Goal: Transaction & Acquisition: Obtain resource

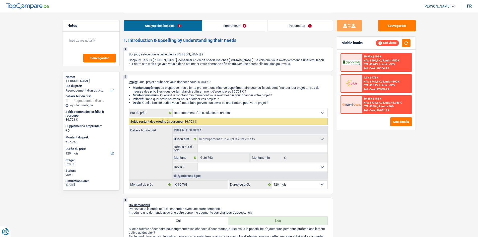
select select "refinancing"
select select "120"
select select "refinancing"
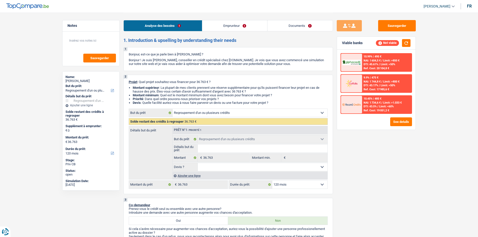
select select "120"
select select "worker"
select select "netSalary"
select select "parttimeSelfemployed"
select select "mealVouchers"
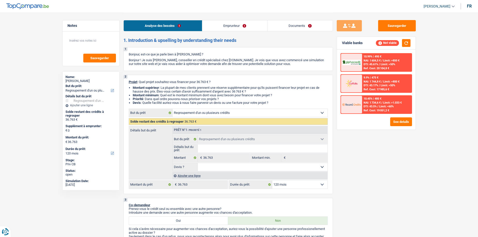
select select "familyAllowances"
select select "rents"
select select "cardOrCredit"
select select "personalLoan"
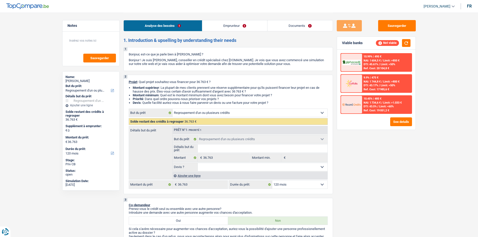
select select "medicalFees"
select select "36"
select select "creditConsolidation"
select select "84"
select select "refinancing"
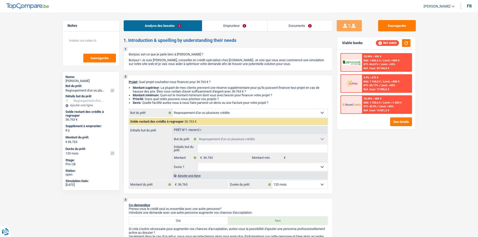
select select "refinancing"
select select "120"
click at [384, 182] on div "Sauvegarder Viable banks Not viable 10.99% | 495 € NAI: 1 604,5 € / Limit: >850…" at bounding box center [376, 124] width 87 height 209
click at [397, 122] on button "See details" at bounding box center [401, 121] width 22 height 9
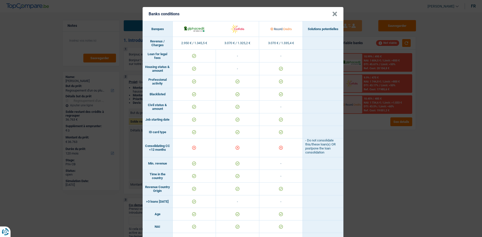
click at [364, 149] on div "Banks conditions × Banques Solutions potentielles Revenus / Charges 2.950 € / 1…" at bounding box center [241, 118] width 482 height 237
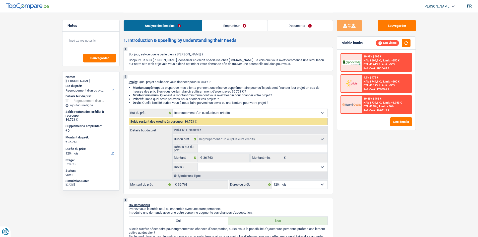
click at [298, 29] on link "Documents" at bounding box center [299, 25] width 65 height 11
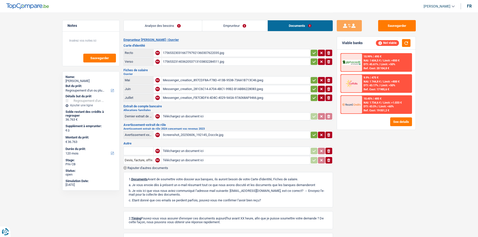
click at [173, 29] on link "Analyse des besoins" at bounding box center [163, 25] width 78 height 11
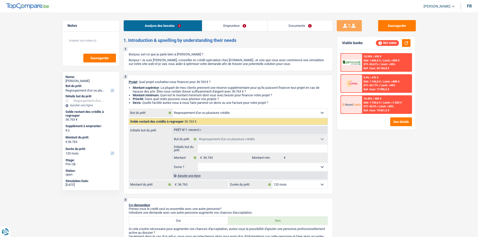
click at [386, 154] on div "Sauvegarder Viable banks Not viable 10.99% | 495 € NAI: 1 604,5 € / Limit: >850…" at bounding box center [376, 124] width 87 height 209
click at [302, 30] on link "Documents" at bounding box center [299, 25] width 65 height 11
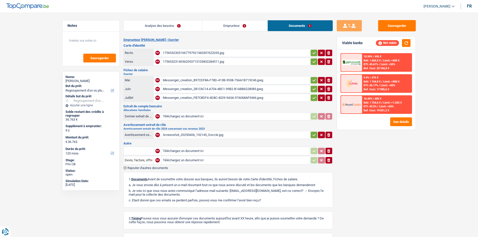
click at [166, 29] on link "Analyse des besoins" at bounding box center [163, 25] width 78 height 11
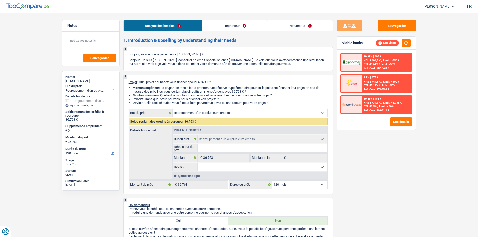
click at [370, 135] on div "Sauvegarder Viable banks Not viable 10.99% | 495 € NAI: 1 604,5 € / Limit: >850…" at bounding box center [376, 124] width 87 height 209
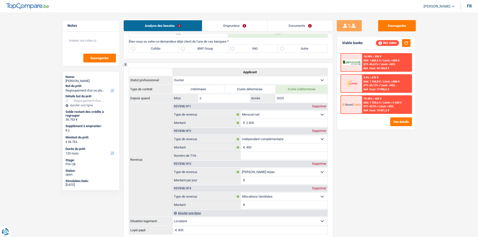
scroll to position [125, 0]
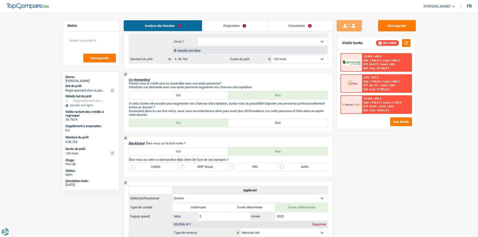
click at [267, 122] on label "Non" at bounding box center [277, 123] width 99 height 8
click at [267, 122] on input "Non" at bounding box center [277, 123] width 99 height 8
radio input "true"
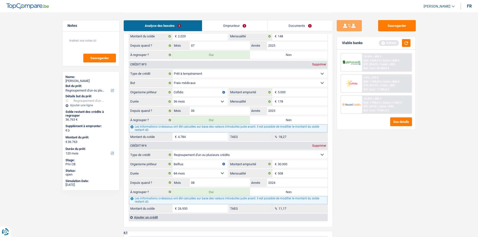
scroll to position [552, 0]
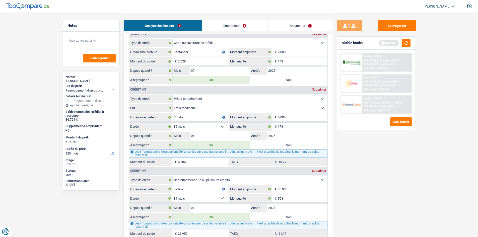
click at [372, 147] on div "Sauvegarder Viable banks Refresh 10.99% | 495 € NAI: 1 604,5 € / Limit: >850 € …" at bounding box center [376, 124] width 87 height 209
click at [404, 42] on button "button" at bounding box center [406, 43] width 9 height 8
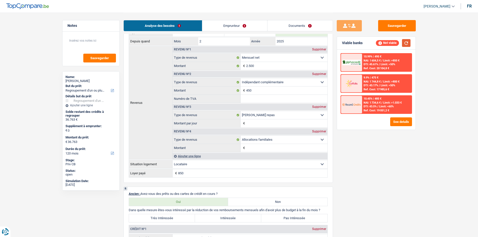
scroll to position [376, 0]
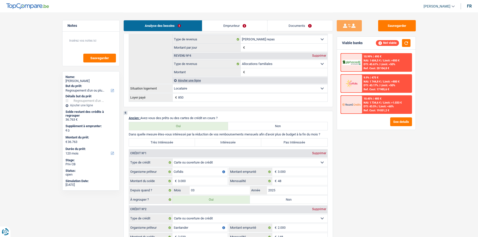
click at [163, 142] on label "Très Intéressée" at bounding box center [162, 142] width 66 height 8
click at [163, 142] on input "Très Intéressée" at bounding box center [162, 142] width 66 height 8
radio input "true"
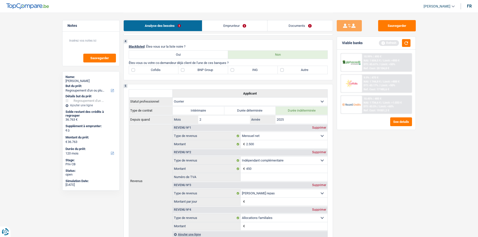
scroll to position [151, 0]
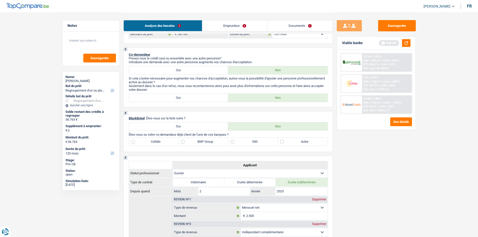
click at [152, 142] on label "Cofidis" at bounding box center [154, 142] width 50 height 8
click at [152, 142] on input "Cofidis" at bounding box center [154, 142] width 50 height 8
checkbox input "true"
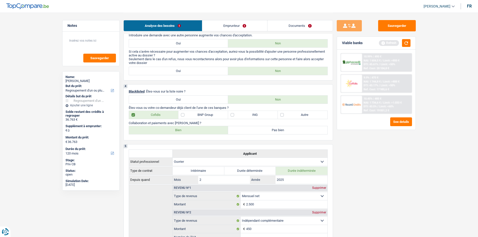
scroll to position [176, 0]
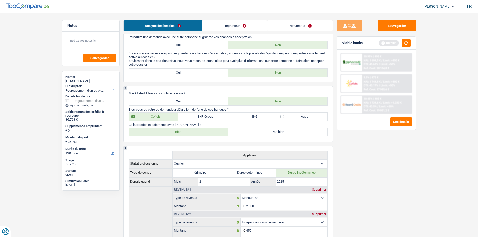
click at [187, 131] on label "Bien" at bounding box center [178, 132] width 99 height 8
click at [187, 131] on input "Bien" at bounding box center [178, 132] width 99 height 8
radio input "true"
click at [368, 169] on div "Sauvegarder Viable banks Refresh 10.99% | 495 € NAI: 1 604,5 € / Limit: >850 € …" at bounding box center [376, 124] width 87 height 209
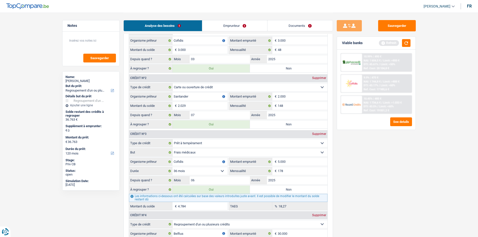
scroll to position [477, 0]
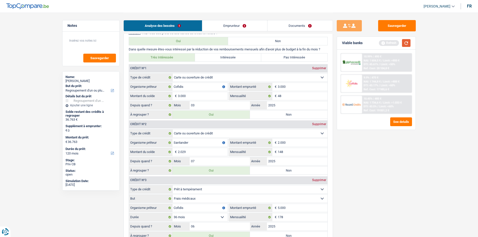
click at [405, 42] on button "button" at bounding box center [406, 43] width 9 height 8
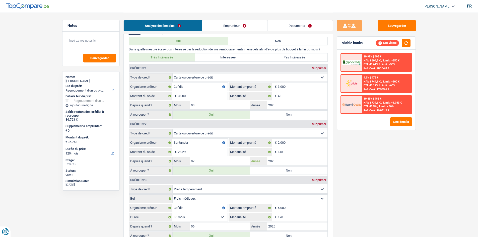
click at [282, 159] on input "2025" at bounding box center [297, 161] width 60 height 8
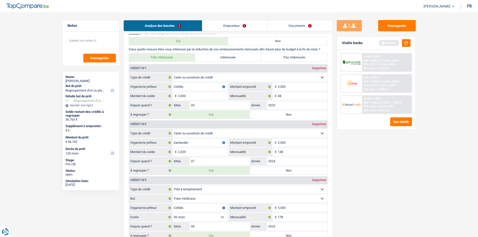
type input "2024"
click at [403, 166] on div "Sauvegarder Viable banks Refresh 10.99% | 495 € NAI: 1 604,5 € / Limit: >850 € …" at bounding box center [376, 124] width 87 height 209
click at [405, 44] on button "button" at bounding box center [406, 43] width 9 height 8
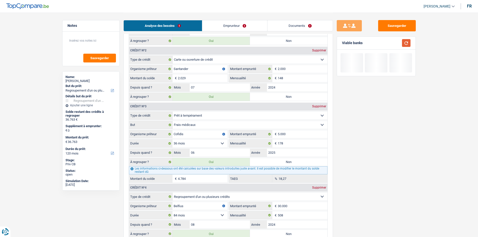
scroll to position [552, 0]
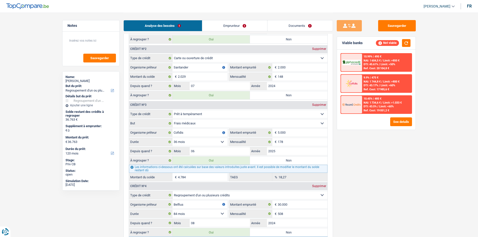
click at [406, 153] on div "Sauvegarder Viable banks Not viable 10.99% | 495 € NAI: 1 604,5 € / Limit: >850…" at bounding box center [376, 124] width 87 height 209
click at [302, 160] on label "Non" at bounding box center [289, 161] width 78 height 8
click at [302, 160] on input "Non" at bounding box center [289, 161] width 78 height 8
radio input "true"
type input "31.979"
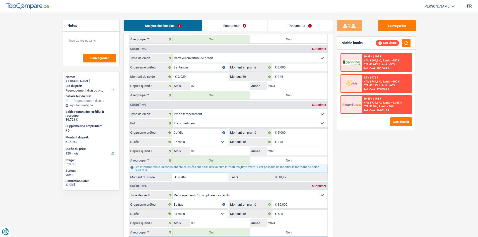
type input "31.979"
radio input "false"
type input "31.979"
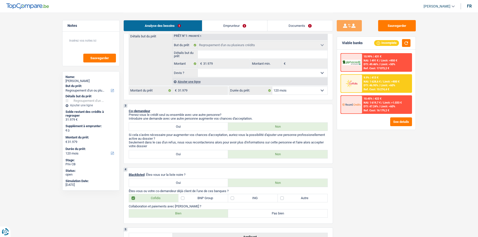
scroll to position [50, 0]
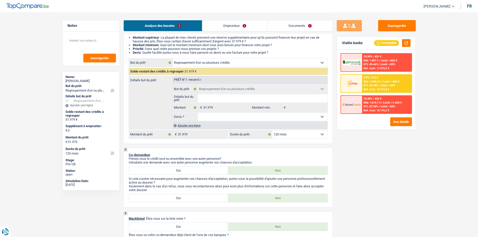
click at [190, 126] on div "Ajouter une ligne" at bounding box center [249, 125] width 155 height 7
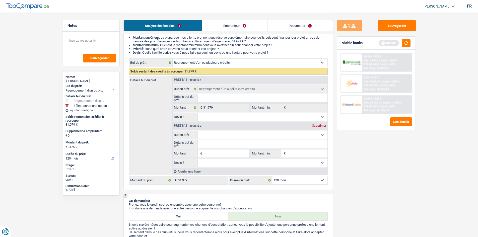
drag, startPoint x: 226, startPoint y: 137, endPoint x: 232, endPoint y: 132, distance: 7.6
click at [226, 137] on select "Confort maison: meubles, textile, peinture, électroménager, outillage non-profe…" at bounding box center [263, 135] width 130 height 8
select select "household"
click at [198, 131] on select "Confort maison: meubles, textile, peinture, électroménager, outillage non-profe…" at bounding box center [263, 135] width 130 height 8
select select "household"
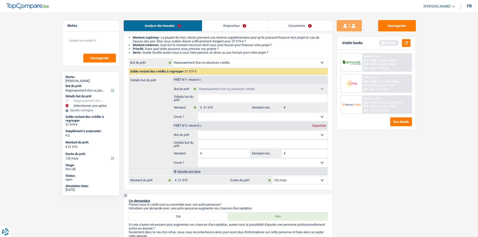
select select "household"
click at [230, 154] on input "Montant" at bounding box center [226, 154] width 46 height 8
type input "5"
type input "50"
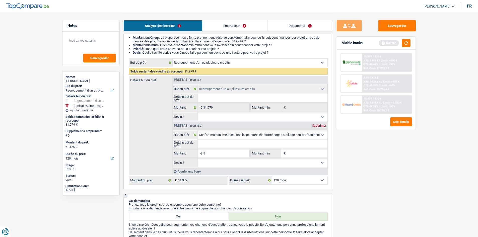
type input "50"
type input "500"
type input "5.000"
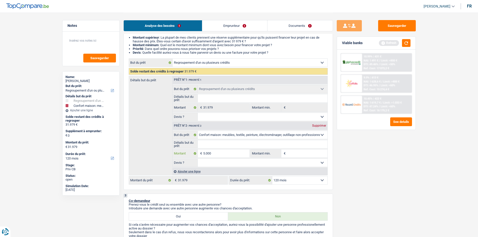
type input "5.000"
type input "36.979"
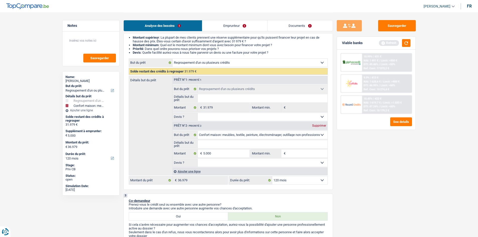
click at [383, 158] on div "Sauvegarder Viable banks Refresh 10.99% | 431 € NAI: 1 491 € / Limit: >850 € DT…" at bounding box center [376, 124] width 87 height 209
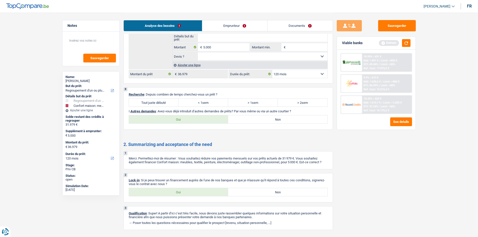
scroll to position [958, 0]
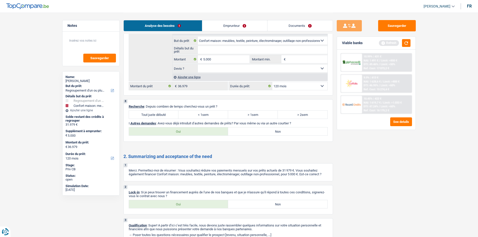
drag, startPoint x: 151, startPoint y: 117, endPoint x: 193, endPoint y: 122, distance: 42.3
click at [151, 116] on label "Tout juste débuté" at bounding box center [154, 115] width 50 height 8
click at [151, 116] on input "Tout juste débuté" at bounding box center [154, 115] width 50 height 8
radio input "true"
click at [291, 131] on label "Non" at bounding box center [277, 131] width 99 height 8
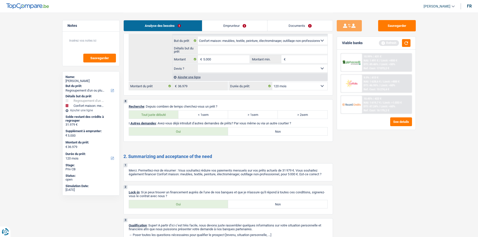
click at [291, 131] on input "Non" at bounding box center [277, 131] width 99 height 8
radio input "true"
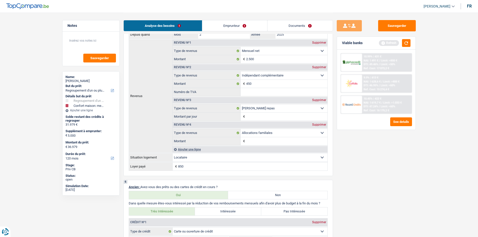
scroll to position [306, 0]
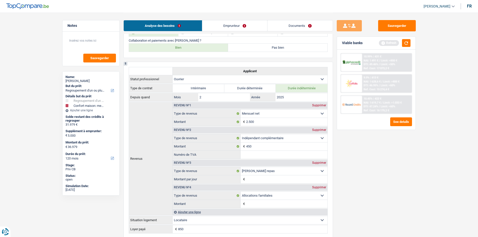
click at [229, 27] on link "Emprunteur" at bounding box center [234, 25] width 65 height 11
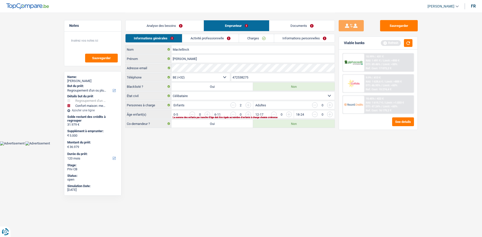
click at [224, 146] on html "Vous avez le contrôle de vos données Nous utilisons des cookies, tout comme nos…" at bounding box center [241, 73] width 482 height 146
click at [209, 123] on label "Oui" at bounding box center [212, 124] width 82 height 8
click at [209, 123] on input "Oui" at bounding box center [212, 124] width 82 height 8
radio input "true"
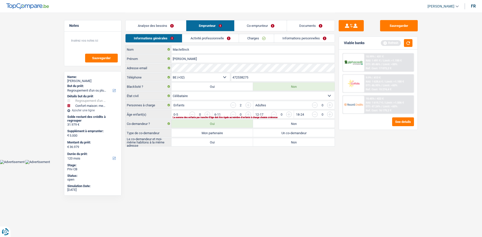
click at [305, 25] on link "Documents" at bounding box center [311, 25] width 48 height 11
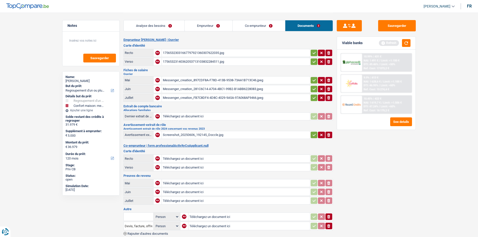
click at [196, 27] on link "Emprunteur" at bounding box center [209, 25] width 48 height 11
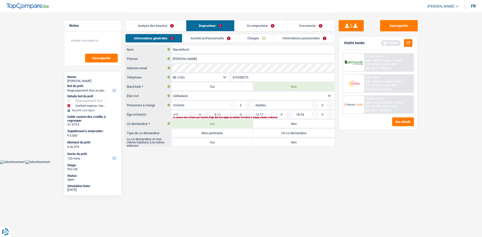
click at [214, 96] on select "Célibataire Marié(e) Cohabitant(e) légal(e) Divorcé(e) Veuf(ve) Séparé (de fait…" at bounding box center [252, 96] width 163 height 8
click at [171, 92] on select "Célibataire Marié(e) Cohabitant(e) légal(e) Divorcé(e) Veuf(ve) Séparé (de fait…" at bounding box center [252, 96] width 163 height 8
click at [233, 131] on label "Mon partenaire" at bounding box center [212, 133] width 82 height 8
click at [233, 131] on input "Mon partenaire" at bounding box center [212, 133] width 82 height 8
radio input "true"
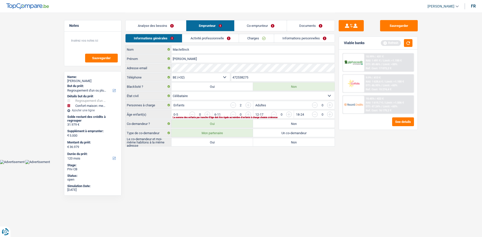
click at [234, 142] on label "Oui" at bounding box center [212, 142] width 82 height 8
click at [234, 142] on input "Oui" at bounding box center [212, 142] width 82 height 8
radio input "true"
click at [249, 114] on input "button" at bounding box center [349, 116] width 209 height 8
click at [289, 114] on input "button" at bounding box center [390, 116] width 209 height 8
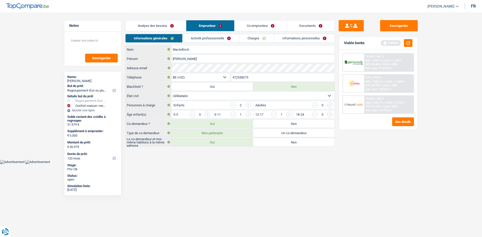
click at [198, 37] on link "Activité professionnelle" at bounding box center [210, 38] width 56 height 8
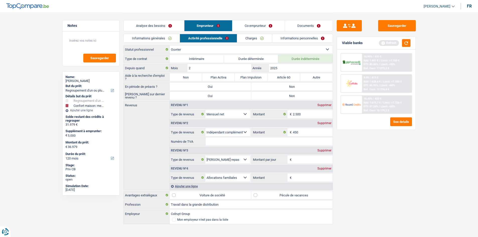
click at [198, 78] on label "Non" at bounding box center [186, 77] width 33 height 8
click at [198, 78] on input "Non" at bounding box center [186, 77] width 33 height 8
radio input "true"
click at [308, 86] on label "Non" at bounding box center [292, 87] width 82 height 8
click at [308, 86] on input "Non" at bounding box center [292, 87] width 82 height 8
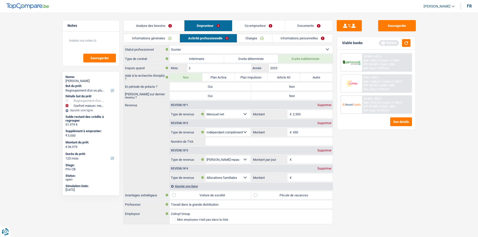
radio input "true"
click at [304, 97] on label "Non" at bounding box center [292, 96] width 82 height 8
click at [304, 97] on input "Non" at bounding box center [292, 96] width 82 height 8
radio input "true"
click at [266, 141] on input "Numéro de TVA" at bounding box center [268, 141] width 127 height 8
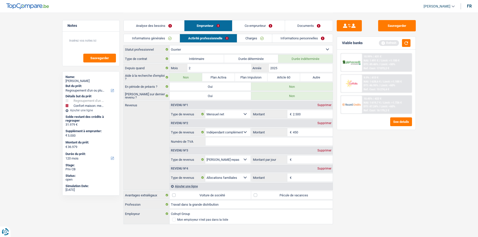
click at [309, 27] on link "Documents" at bounding box center [309, 25] width 48 height 11
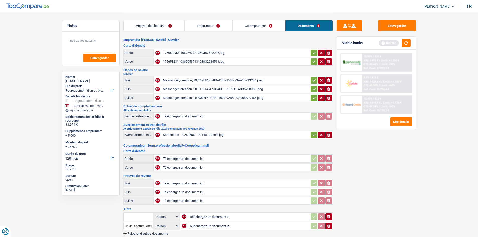
click at [219, 136] on div "Screenshot_20250606_192145_Doccle.jpg" at bounding box center [236, 135] width 146 height 8
click at [209, 26] on link "Emprunteur" at bounding box center [209, 25] width 48 height 11
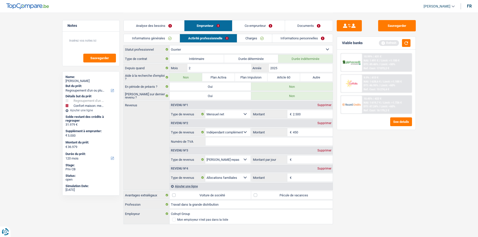
click at [324, 123] on div "Supprimer" at bounding box center [324, 123] width 17 height 3
select select "mealVouchers"
select select "familyAllowances"
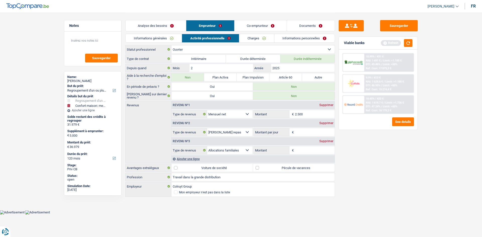
click at [366, 141] on div "Sauvegarder Viable banks Refresh 10.99% | 431 € NAI: 1 491 € / Limit: >1.150 € …" at bounding box center [378, 124] width 87 height 209
click at [259, 27] on link "Co-emprunteur" at bounding box center [260, 25] width 52 height 11
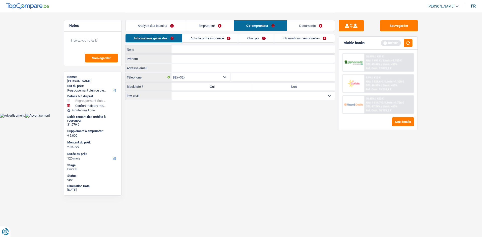
click at [229, 38] on link "Activité professionnelle" at bounding box center [210, 38] width 56 height 8
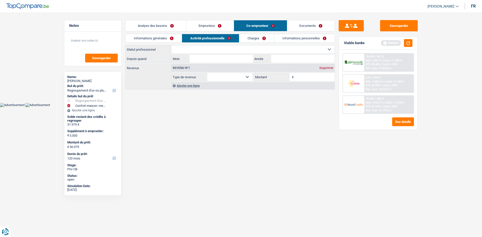
click at [245, 50] on select "Ouvrier Employé privé Employé public Invalide Indépendant Pensionné Chômeur Mut…" at bounding box center [252, 49] width 163 height 8
select select "worker"
click at [171, 45] on select "Ouvrier Employé privé Employé public Invalide Indépendant Pensionné Chômeur Mut…" at bounding box center [252, 49] width 163 height 8
select select "netSalary"
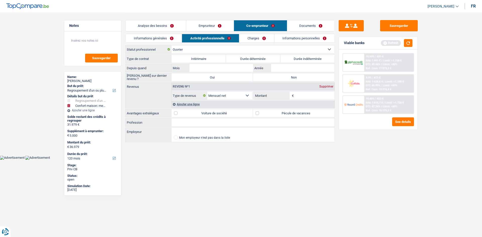
click at [247, 97] on select "Allocation d'handicap Allocations chômage Allocations familiales Chèques repas …" at bounding box center [229, 96] width 45 height 8
select select "familyAllowances"
click at [207, 92] on select "Allocation d'handicap Allocations chômage Allocations familiales Chèques repas …" at bounding box center [229, 96] width 45 height 8
click at [306, 98] on input "Montant" at bounding box center [315, 96] width 40 height 8
type input "400"
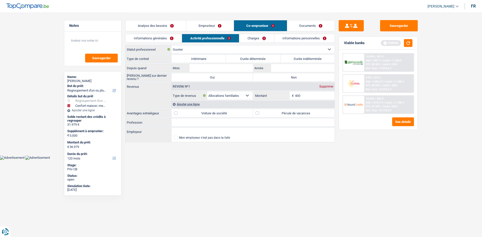
click at [210, 27] on link "Emprunteur" at bounding box center [209, 25] width 47 height 11
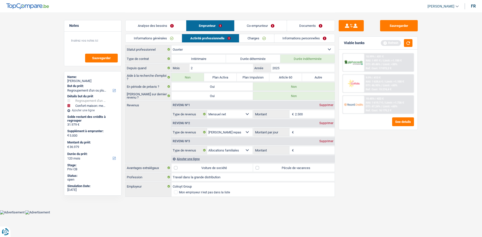
click at [328, 141] on div "Supprimer" at bounding box center [326, 141] width 17 height 3
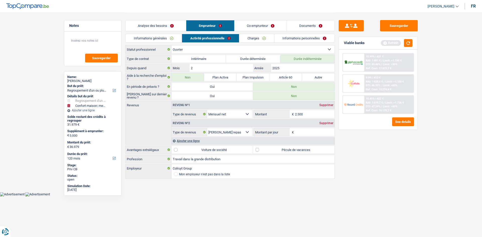
click at [317, 135] on input "Montant par jour" at bounding box center [315, 132] width 40 height 8
type input "6,0"
click at [387, 157] on div "Sauvegarder Viable banks Refresh 10.99% | 431 € NAI: 1 491 € / Limit: >1.150 € …" at bounding box center [378, 124] width 87 height 209
click at [409, 44] on button "button" at bounding box center [408, 43] width 9 height 8
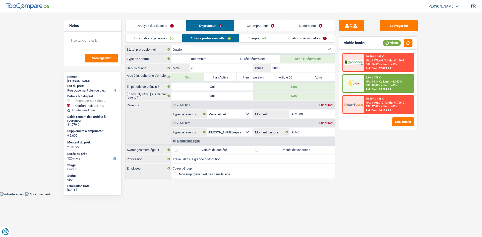
click at [262, 37] on link "Charges" at bounding box center [256, 38] width 35 height 8
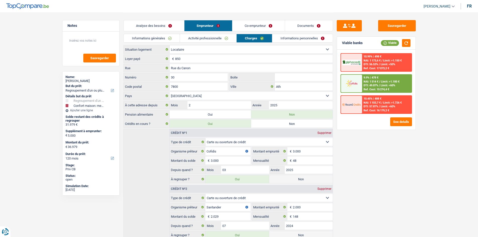
click at [292, 38] on link "Informations personnelles" at bounding box center [302, 38] width 60 height 8
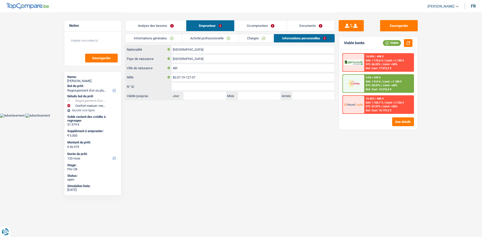
click at [258, 26] on link "Co-emprunteur" at bounding box center [260, 25] width 52 height 11
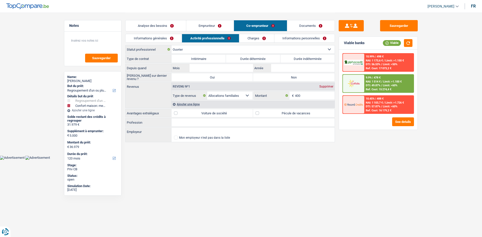
click at [163, 37] on link "Informations générales" at bounding box center [153, 38] width 56 height 8
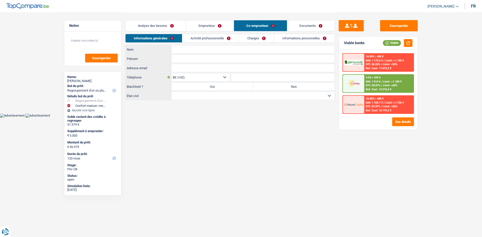
click at [225, 49] on input "Nom" at bounding box center [252, 49] width 163 height 8
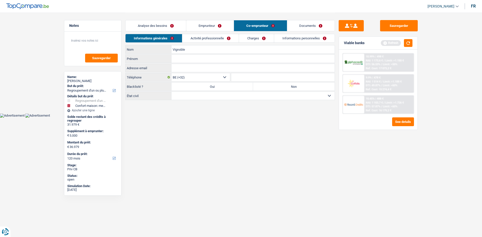
type input "Vignoble"
click at [217, 58] on input "Prénom" at bounding box center [252, 59] width 163 height 8
type input "[PERSON_NAME]"
click at [221, 95] on select "Célibataire Marié(e) Cohabitant(e) légal(e) Divorcé(e) Veuf(ve) Séparé (de fait…" at bounding box center [252, 96] width 163 height 8
select select "single"
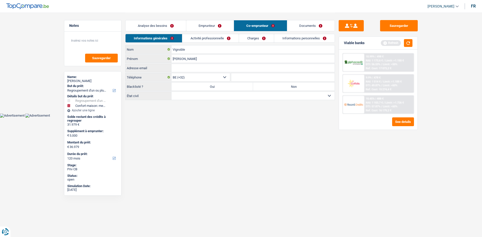
click at [171, 92] on select "Célibataire Marié(e) Cohabitant(e) légal(e) Divorcé(e) Veuf(ve) Séparé (de fait…" at bounding box center [252, 96] width 163 height 8
click at [168, 28] on link "Analyse des besoins" at bounding box center [155, 25] width 60 height 11
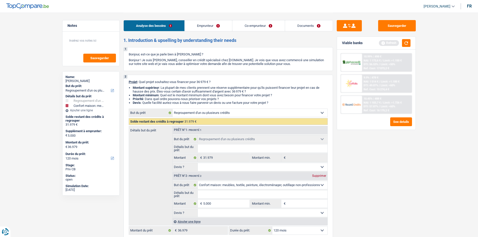
click at [193, 26] on link "Emprunteur" at bounding box center [208, 25] width 47 height 11
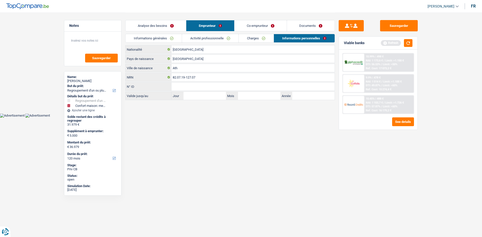
click at [162, 38] on link "Informations générales" at bounding box center [153, 38] width 56 height 8
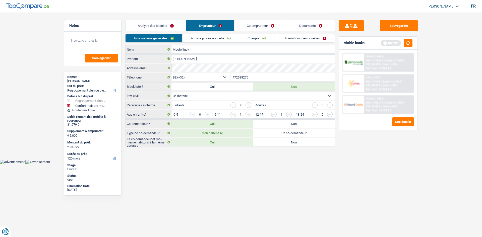
drag, startPoint x: 245, startPoint y: 26, endPoint x: 203, endPoint y: 35, distance: 43.1
click at [245, 26] on link "Co-emprunteur" at bounding box center [260, 25] width 52 height 11
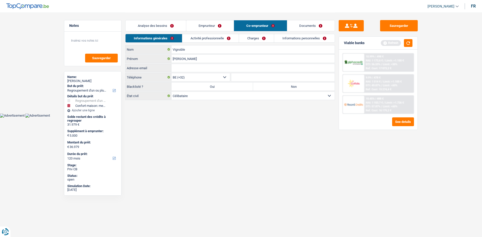
click at [218, 67] on input "Adresse email" at bounding box center [252, 68] width 163 height 8
paste input "[EMAIL_ADDRESS][DOMAIN_NAME]"
type input "[EMAIL_ADDRESS][DOMAIN_NAME]"
click at [212, 29] on link "Emprunteur" at bounding box center [209, 25] width 47 height 11
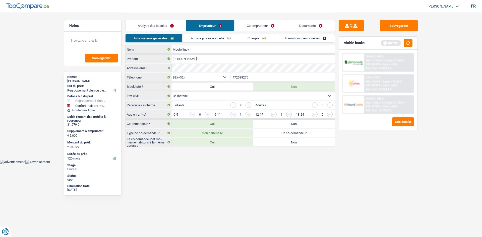
click at [250, 75] on input "472538275" at bounding box center [283, 77] width 104 height 8
click at [256, 27] on link "Co-emprunteur" at bounding box center [260, 25] width 52 height 11
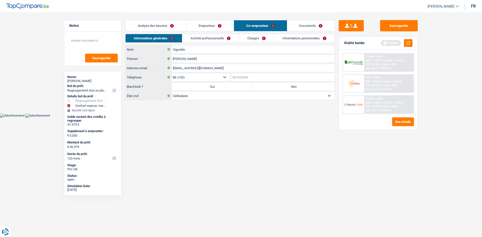
click at [246, 78] on input "Téléphone" at bounding box center [283, 77] width 104 height 8
paste input "472538275"
type input "472538275"
click at [271, 88] on label "Non" at bounding box center [294, 87] width 82 height 8
click at [271, 88] on input "Non" at bounding box center [294, 87] width 82 height 8
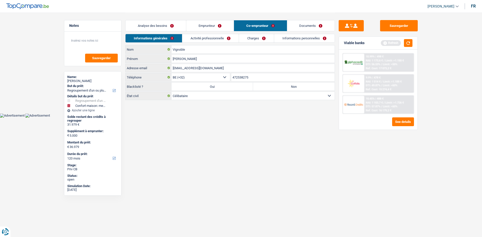
radio input "true"
click at [219, 39] on link "Activité professionnelle" at bounding box center [210, 38] width 56 height 8
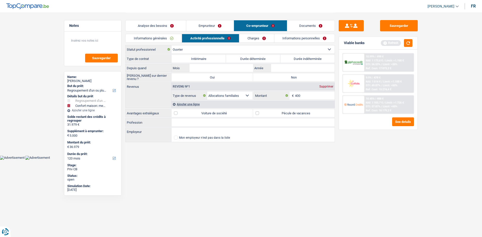
click at [253, 48] on select "Ouvrier Employé privé Employé public Invalide Indépendant Pensionné Chômeur Mut…" at bounding box center [252, 49] width 163 height 8
select select "mutuality"
click at [171, 45] on select "Ouvrier Employé privé Employé public Invalide Indépendant Pensionné Chômeur Mut…" at bounding box center [252, 49] width 163 height 8
select select "mutualityIndemnity"
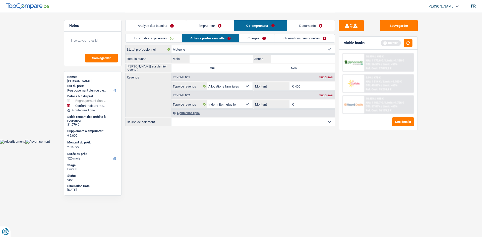
click at [249, 120] on select "Mutualité [DEMOGRAPHIC_DATA] Mutualité Socialiste (Solidaris) SPF Sécurité Soci…" at bounding box center [252, 122] width 163 height 8
select select "solidaris"
click at [171, 118] on select "Mutualité [DEMOGRAPHIC_DATA] Mutualité Socialiste (Solidaris) SPF Sécurité Soci…" at bounding box center [252, 122] width 163 height 8
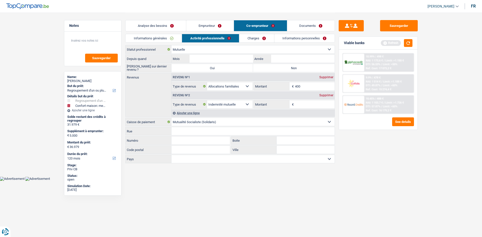
click at [306, 101] on input "Montant" at bounding box center [315, 104] width 40 height 8
type input "1.100"
click at [274, 70] on label "Non" at bounding box center [294, 68] width 82 height 8
click at [274, 70] on input "Non" at bounding box center [294, 68] width 82 height 8
radio input "true"
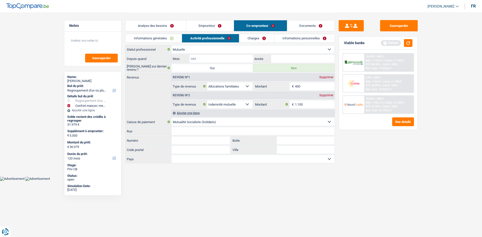
click at [240, 57] on input "Mois" at bounding box center [220, 59] width 63 height 8
type input "9"
click at [291, 57] on input "Année" at bounding box center [302, 59] width 63 height 8
type input "2021"
click at [257, 37] on link "Charges" at bounding box center [256, 38] width 35 height 8
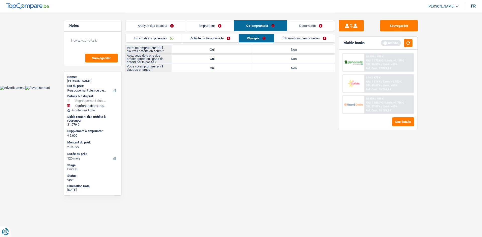
click at [284, 49] on label "Non" at bounding box center [294, 49] width 82 height 8
click at [284, 49] on input "Non" at bounding box center [294, 49] width 82 height 8
radio input "true"
click at [244, 59] on label "Oui" at bounding box center [212, 59] width 82 height 8
click at [244, 59] on input "Oui" at bounding box center [212, 59] width 82 height 8
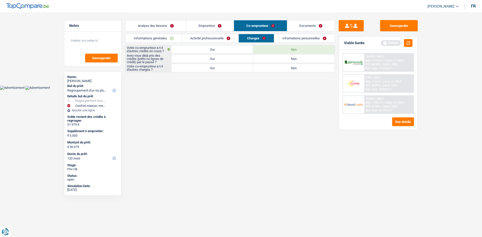
radio input "true"
click at [278, 67] on label "Non" at bounding box center [294, 68] width 82 height 8
click at [278, 67] on input "Non" at bounding box center [294, 68] width 82 height 8
radio input "true"
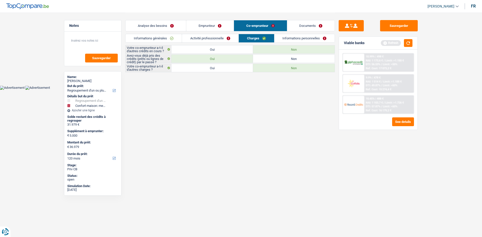
click at [288, 38] on link "Informations personnelles" at bounding box center [304, 38] width 60 height 8
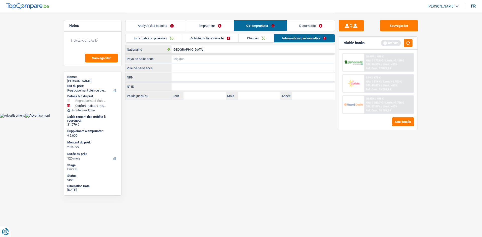
click at [212, 59] on input "Pays de naissance" at bounding box center [252, 59] width 163 height 8
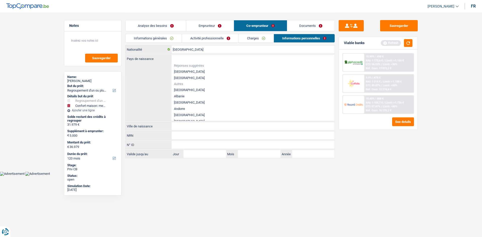
click at [184, 71] on li "[GEOGRAPHIC_DATA]" at bounding box center [252, 71] width 163 height 6
type input "[GEOGRAPHIC_DATA]"
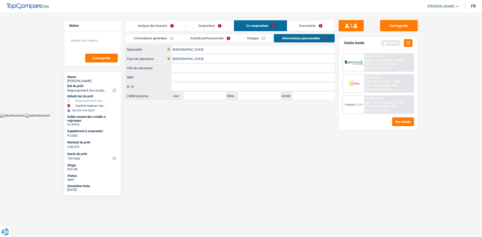
click at [193, 67] on input "Ville de naissance" at bounding box center [252, 68] width 163 height 8
type input "Ath"
click at [202, 25] on link "Emprunteur" at bounding box center [209, 25] width 47 height 11
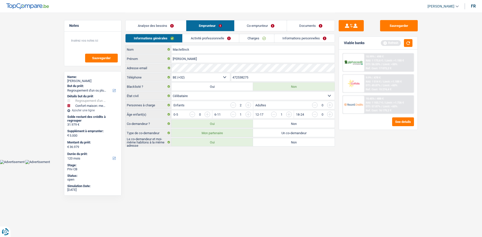
click at [169, 27] on link "Analyse des besoins" at bounding box center [155, 25] width 60 height 11
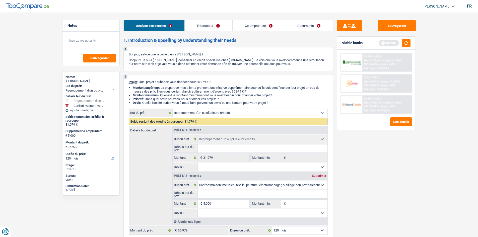
click at [382, 147] on div "Sauvegarder Viable banks Refresh 10.99% | 498 € NAI: 1 173,6 € / Limit: >1.150 …" at bounding box center [376, 124] width 87 height 209
click at [409, 42] on button "button" at bounding box center [406, 43] width 9 height 8
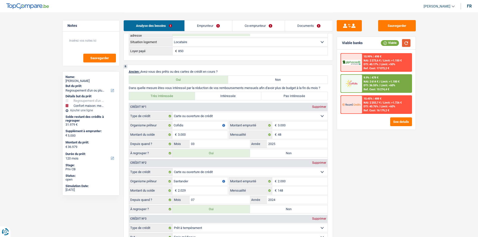
scroll to position [502, 0]
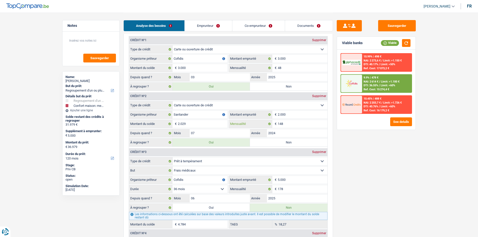
click at [303, 123] on input "148" at bounding box center [303, 124] width 50 height 8
click at [303, 124] on input "148" at bounding box center [303, 124] width 50 height 8
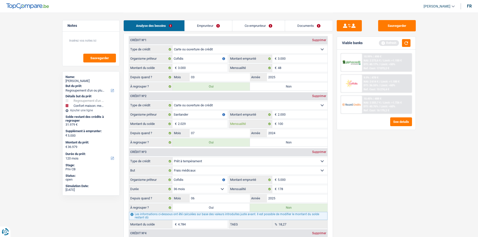
type input "100"
click at [376, 146] on div "Sauvegarder Viable banks Refresh 10.99% | 498 € NAI: 2 273,6 € / Limit: >1.150 …" at bounding box center [376, 124] width 87 height 209
click at [192, 125] on input "2.029" at bounding box center [203, 124] width 50 height 8
type input "2"
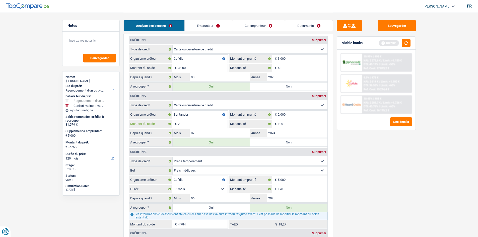
type input "34.952"
type input "29.952"
type input "34.952"
type input "29.952"
type input "34.952"
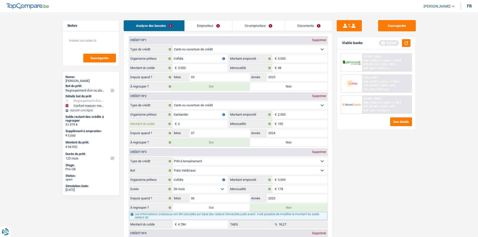
type input "20"
type input "34.970"
type input "29.970"
type input "34.970"
type input "29.970"
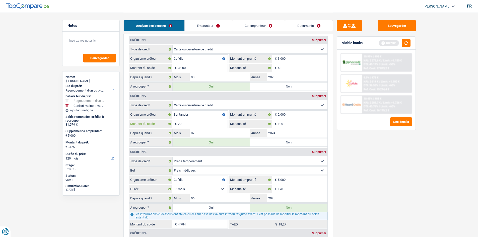
type input "34.970"
type input "200"
type input "35.150"
type input "30.150"
type input "35.150"
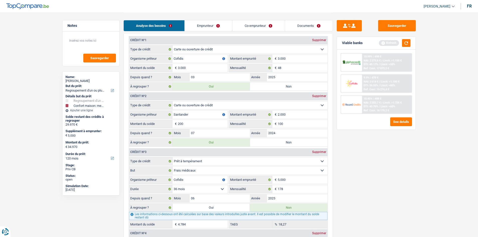
type input "30.150"
type input "35.150"
type input "2.000"
type input "36.950"
type input "31.950"
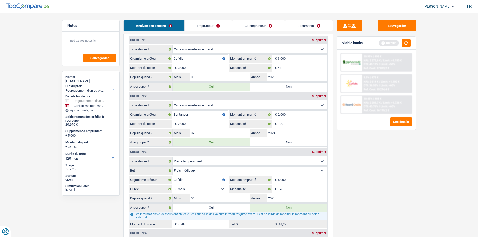
type input "36.950"
type input "31.950"
type input "36.950"
type input "2.000"
click at [407, 157] on div "Sauvegarder Viable banks Refresh 10.99% | 498 € NAI: 2 273,6 € / Limit: >1.150 …" at bounding box center [376, 124] width 87 height 209
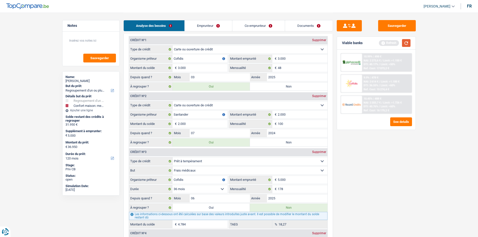
click at [407, 42] on button "button" at bounding box center [406, 43] width 9 height 8
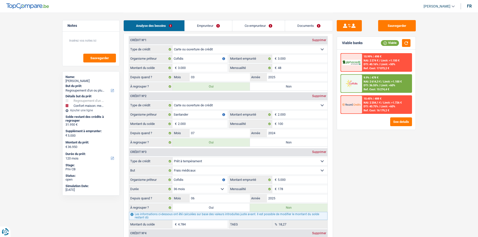
click at [314, 72] on fieldset "Carte ou ouverture de crédit Prêt hypothécaire Vente à tempérament Prêt à tempé…" at bounding box center [228, 68] width 198 height 46
click at [309, 70] on input "48" at bounding box center [303, 68] width 50 height 8
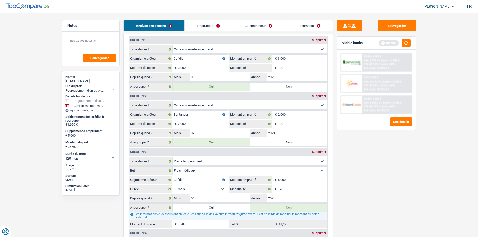
type input "100"
click at [387, 164] on div "Sauvegarder Viable banks Refresh 10.99% | 498 € NAI: 2 274 € / Limit: >1.150 € …" at bounding box center [376, 124] width 87 height 209
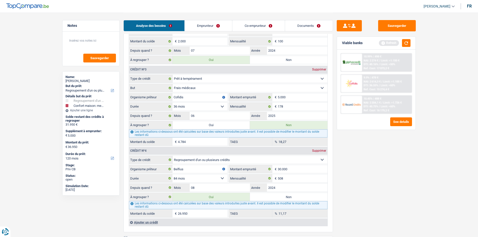
scroll to position [602, 0]
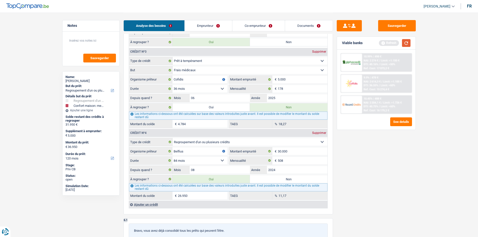
click at [406, 42] on button "button" at bounding box center [406, 43] width 9 height 8
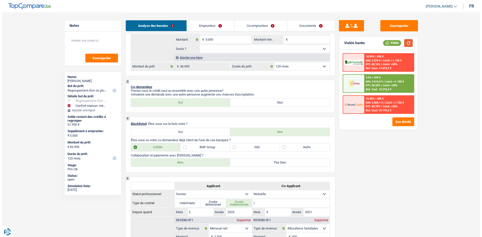
scroll to position [50, 0]
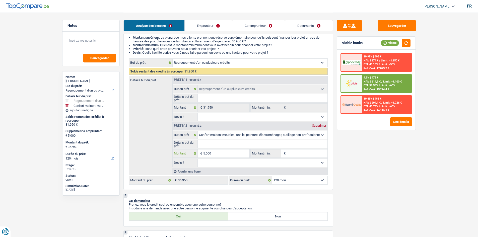
click at [221, 155] on input "5.000" at bounding box center [226, 154] width 46 height 8
type input "7"
type input "70"
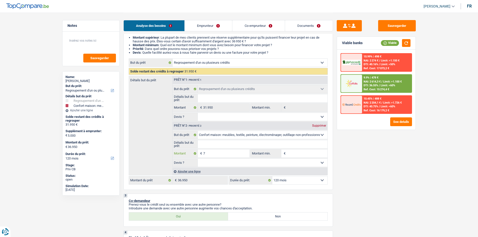
type input "70"
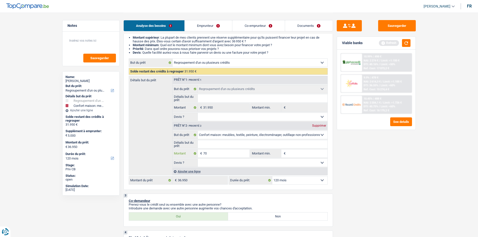
type input "700"
type input "7.000"
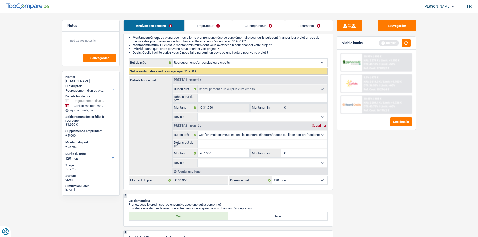
type input "7.000"
type input "38.950"
click at [409, 170] on div "Sauvegarder Viable banks Refresh 10.99% | 498 € NAI: 2 274 € / Limit: >1.150 € …" at bounding box center [376, 124] width 87 height 209
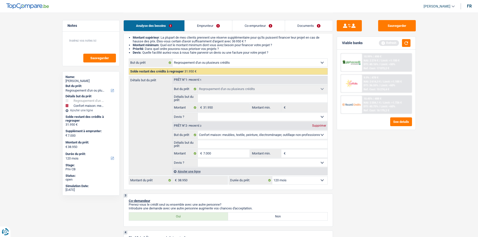
select select "144"
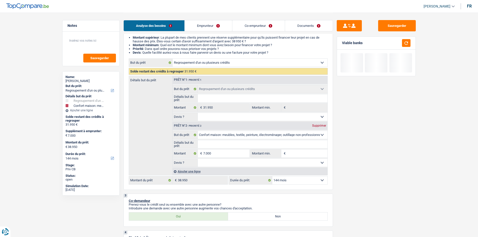
click at [306, 181] on select "12 mois 18 mois 24 mois 30 mois 36 mois 42 mois 48 mois 60 mois 72 mois 84 mois…" at bounding box center [299, 180] width 55 height 8
select select "84"
click at [272, 176] on select "12 mois 18 mois 24 mois 30 mois 36 mois 42 mois 48 mois 60 mois 72 mois 84 mois…" at bounding box center [299, 180] width 55 height 8
select select "84"
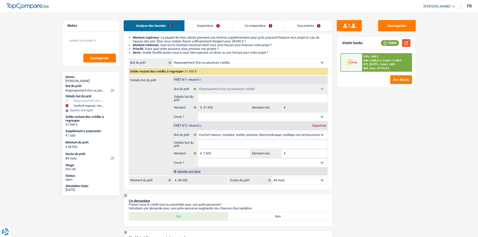
click at [403, 43] on button "button" at bounding box center [406, 43] width 9 height 8
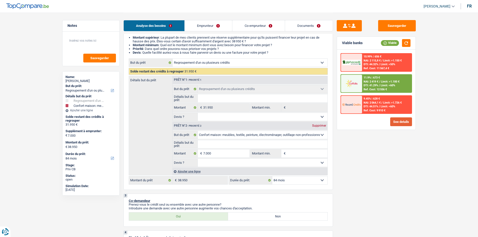
click at [404, 122] on button "See details" at bounding box center [401, 121] width 22 height 9
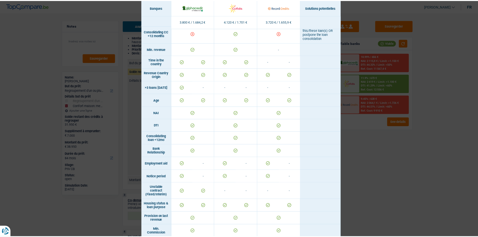
scroll to position [263, 0]
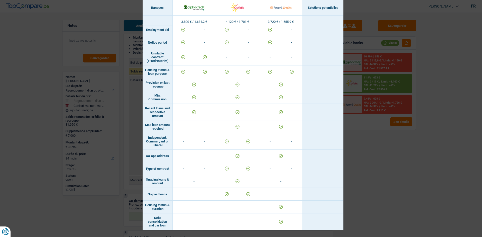
click at [396, 149] on div "Banks conditions × Banques Solutions potentielles Revenus / Charges 3.800 € / 1…" at bounding box center [241, 118] width 482 height 237
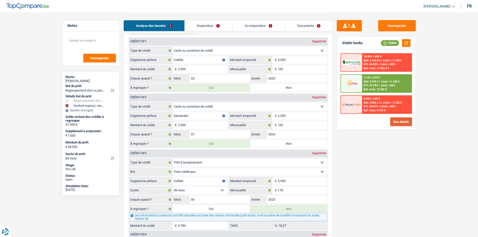
scroll to position [502, 0]
click at [301, 87] on label "Non" at bounding box center [289, 87] width 78 height 8
click at [301, 87] on input "Non" at bounding box center [289, 87] width 78 height 8
radio input "true"
type input "35.950"
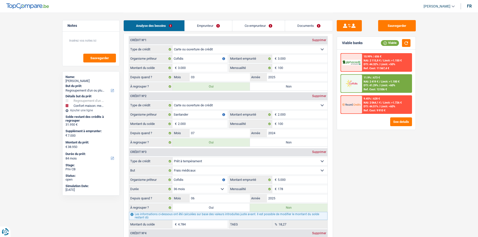
select select "120"
type input "28.950"
type input "35.950"
select select "120"
radio input "false"
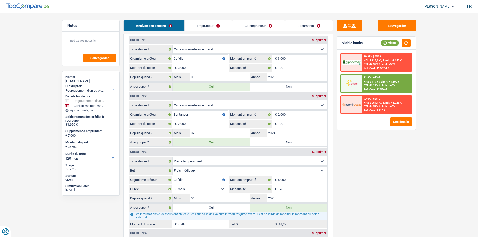
type input "28.950"
type input "35.950"
select select "120"
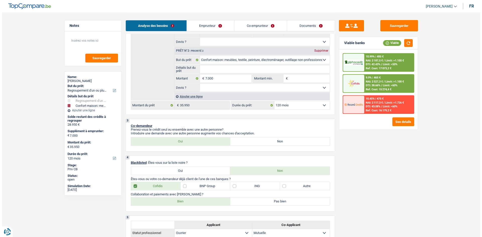
scroll to position [75, 0]
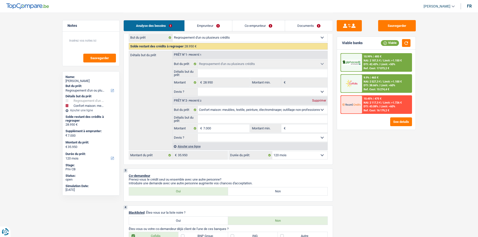
click at [310, 155] on select "12 mois 18 mois 24 mois 30 mois 36 mois 42 mois 48 mois 60 mois 72 mois 84 mois…" at bounding box center [299, 155] width 55 height 8
select select "84"
click at [272, 151] on select "12 mois 18 mois 24 mois 30 mois 36 mois 42 mois 48 mois 60 mois 72 mois 84 mois…" at bounding box center [299, 155] width 55 height 8
select select "84"
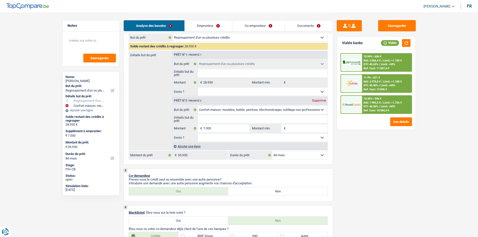
click at [375, 108] on div "10.45% | 596 € NAI: 1 995,5 € / Limit: >1.726 € DTI: 46.36% / Limit: <60% Ref. …" at bounding box center [386, 105] width 49 height 18
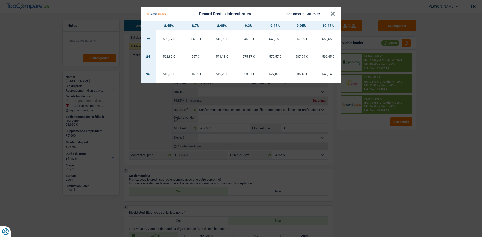
click at [362, 178] on Credits "Record Credits interest rates Loan amount: 35 950 € × 8.45% 8.7% 8.95% 9.2% 9.4…" at bounding box center [241, 118] width 482 height 237
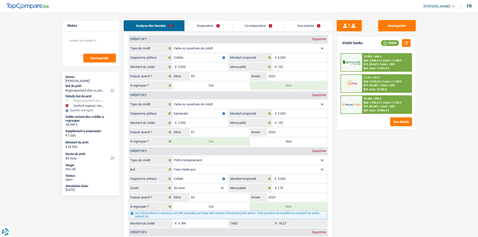
scroll to position [502, 0]
click at [223, 86] on label "Oui" at bounding box center [212, 87] width 78 height 8
click at [223, 86] on input "Oui" at bounding box center [212, 87] width 78 height 8
radio input "true"
type input "38.950"
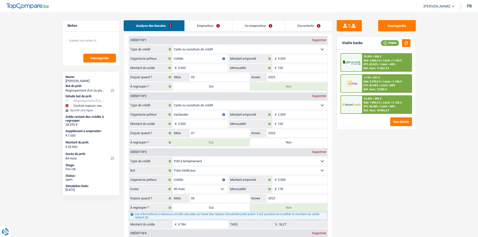
type input "31.950"
type input "38.950"
radio input "false"
type input "31.950"
type input "38.950"
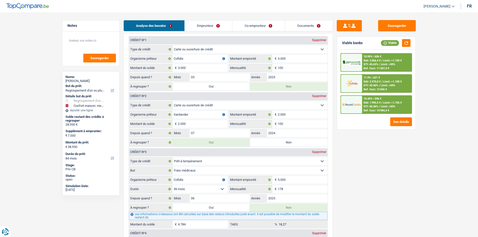
select select "144"
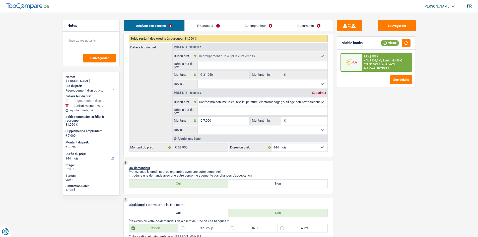
scroll to position [75, 0]
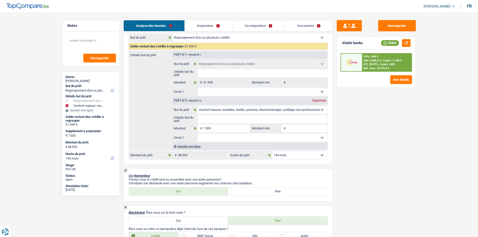
click at [256, 121] on input "Détails but du prêt" at bounding box center [263, 119] width 130 height 8
click at [236, 116] on input "Détails but du prêt" at bounding box center [263, 119] width 130 height 8
paste input "Ameublement + Sommier + Lit + Lave vaisselle + Lave linge + TV + Frigo"
type input "Ameublement + Sommier + Lit + Lave vaisselle + Lave linge + TV + Frigo"
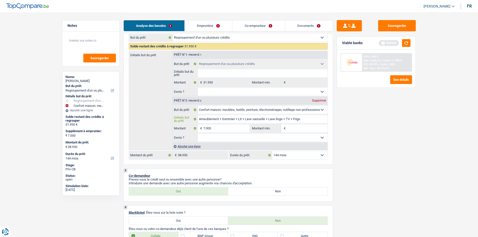
type input "Ameublement + Sommier + Lit + Lave vaisselle + Lave linge + TV + Frigo"
click at [231, 127] on input "7.000" at bounding box center [226, 128] width 46 height 8
click at [293, 130] on input "Montant min." at bounding box center [307, 128] width 41 height 8
paste input "7.000"
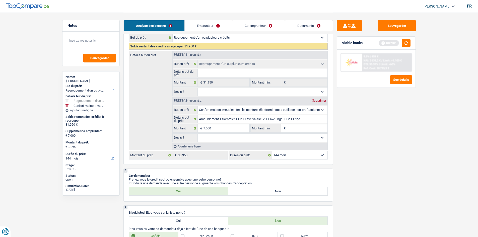
type input "7.000"
drag, startPoint x: 277, startPoint y: 137, endPoint x: 274, endPoint y: 138, distance: 2.7
click at [276, 137] on select "Oui Non Non répondu Sélectionner une option" at bounding box center [263, 138] width 130 height 8
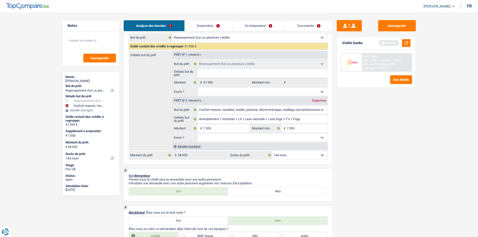
select select "false"
click at [198, 134] on select "Oui Non Non répondu Sélectionner une option" at bounding box center [263, 138] width 130 height 8
select select "false"
click at [254, 74] on input "Détails but du prêt" at bounding box center [263, 73] width 130 height 8
drag, startPoint x: 258, startPoint y: 92, endPoint x: 256, endPoint y: 95, distance: 3.1
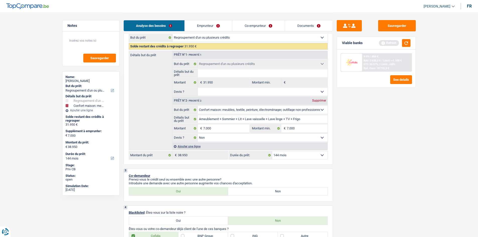
click at [258, 92] on select "Oui Non Non répondu Sélectionner une option" at bounding box center [263, 92] width 130 height 8
select select "false"
click at [198, 88] on select "Oui Non Non répondu Sélectionner une option" at bounding box center [263, 92] width 130 height 8
select select "false"
click at [249, 92] on select "Oui Non Non répondu Sélectionner une option" at bounding box center [263, 92] width 130 height 8
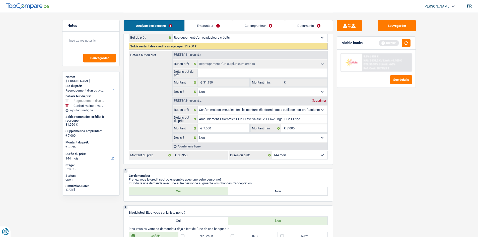
select select "yes"
click at [198, 88] on select "Oui Non Non répondu Sélectionner une option" at bounding box center [263, 92] width 130 height 8
select select "yes"
click at [242, 74] on input "Détails but du prêt" at bounding box center [263, 73] width 130 height 8
type input "R"
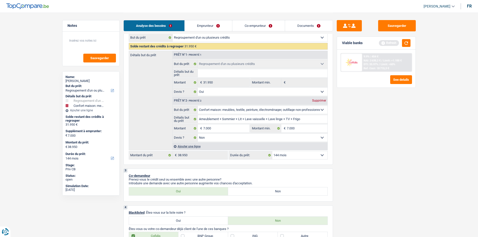
type input "R"
type input "Re"
type input "Reg"
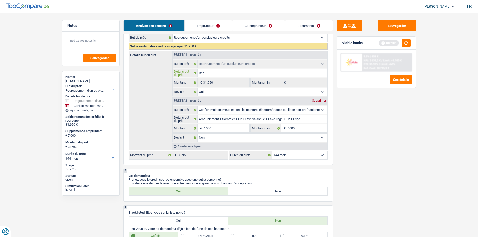
type input "Regr"
type input "Regro"
type input "Regrou"
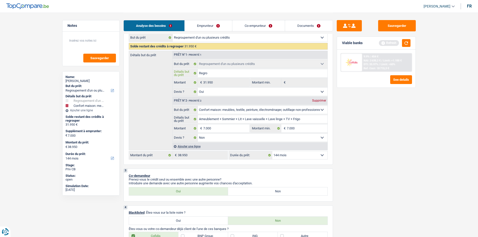
type input "Regrou"
type input "Regroup"
type input "Regroupe"
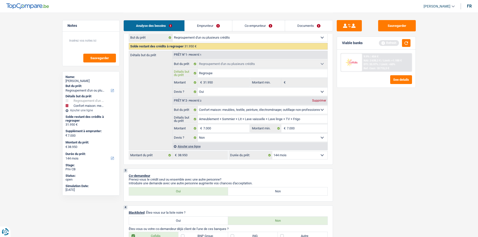
type input "Regroupem"
type input "Regroupeme"
type input "Regroupemen"
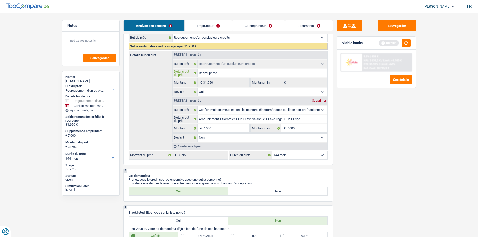
type input "Regroupemen"
type input "Regroupement"
click at [359, 122] on div "Sauvegarder Viable banks Refresh 9.9% | 454 € NAI: 2 638,2 € / Limit: >1.100 € …" at bounding box center [376, 124] width 87 height 209
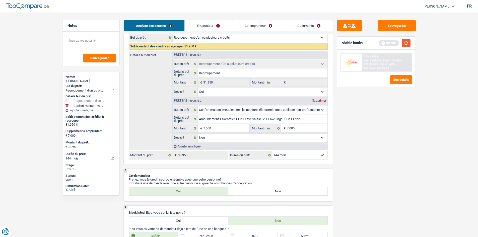
click at [404, 45] on button "button" at bounding box center [406, 43] width 9 height 8
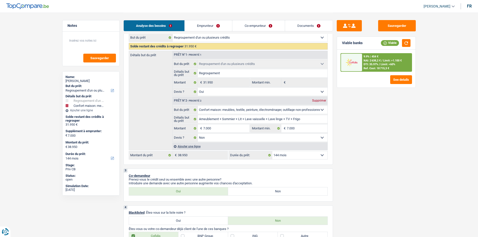
click at [306, 156] on select "12 mois 18 mois 24 mois 30 mois 36 mois 42 mois 48 mois 60 mois 72 mois 84 mois…" at bounding box center [299, 155] width 55 height 8
select select "120"
click at [272, 151] on select "12 mois 18 mois 24 mois 30 mois 36 mois 42 mois 48 mois 60 mois 72 mois 84 mois…" at bounding box center [299, 155] width 55 height 8
select select "120"
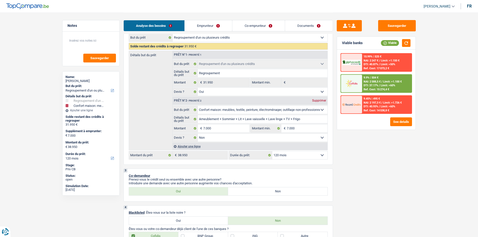
click at [387, 84] on span "Limit: <60%" at bounding box center [388, 85] width 15 height 3
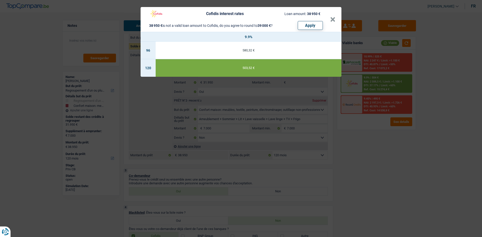
click at [388, 149] on div "Cofidis interest rates Loan amount: 38 950 € 38 950 € is not a valid loan amoun…" at bounding box center [241, 118] width 482 height 237
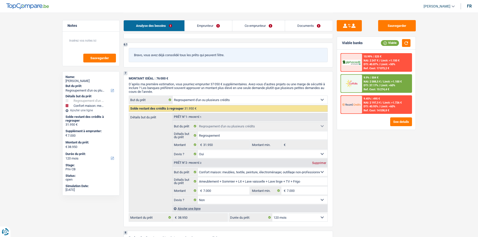
scroll to position [934, 0]
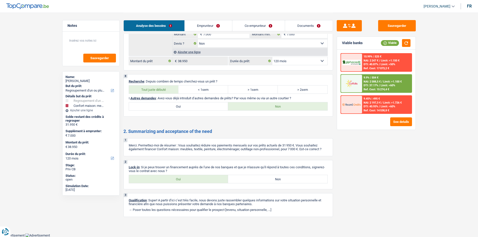
click at [406, 24] on button "Sauvegarder" at bounding box center [397, 25] width 38 height 11
click at [389, 178] on div "Sauvegarder Viable banks Viable 10.99% | 525 € NAI: 2 247 € / Limit: >1.150 € D…" at bounding box center [376, 124] width 87 height 209
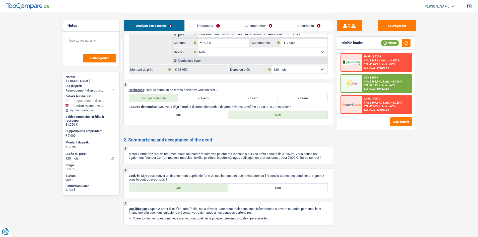
scroll to position [928, 0]
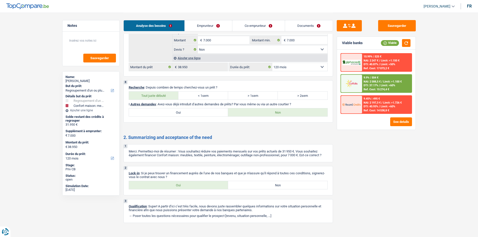
click at [207, 184] on label "Oui" at bounding box center [178, 185] width 99 height 8
click at [207, 184] on input "Oui" at bounding box center [178, 185] width 99 height 8
radio input "true"
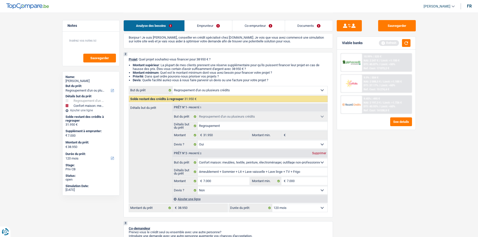
scroll to position [0, 0]
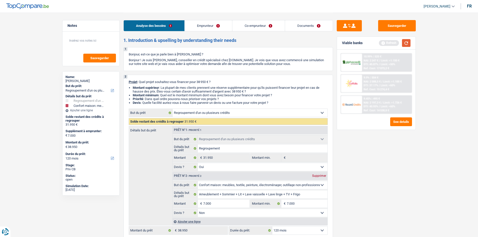
drag, startPoint x: 404, startPoint y: 44, endPoint x: 160, endPoint y: 55, distance: 244.4
click at [403, 43] on button "button" at bounding box center [406, 43] width 9 height 8
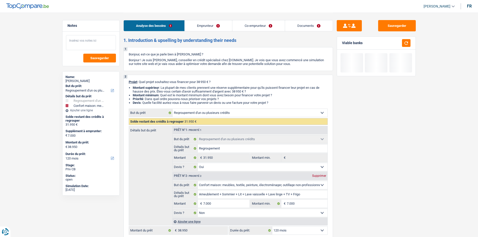
click at [105, 41] on textarea at bounding box center [91, 42] width 50 height 15
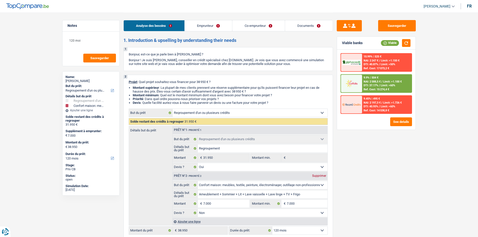
click at [290, 25] on link "Documents" at bounding box center [309, 25] width 48 height 11
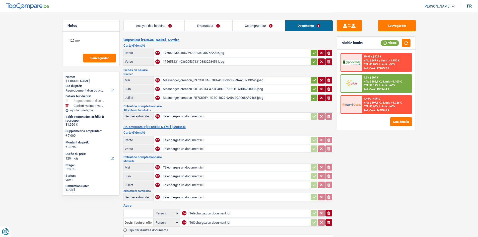
click at [177, 52] on div "17565323031667797921360307622035.jpg" at bounding box center [236, 53] width 146 height 8
click at [224, 61] on div "17565323140362053713103832284511.jpg" at bounding box center [236, 62] width 146 height 8
click at [243, 77] on div "Messenger_creation_897CDF8A-F78D-413B-9538-73AA1B713C46.jpeg" at bounding box center [236, 81] width 146 height 8
click at [216, 88] on div "Messenger_creation_281C6C14-A704-4BC1-99B2-B1ABB6228083.jpeg" at bounding box center [236, 89] width 146 height 8
click at [207, 98] on div "Messenger_creation_FB7C8DF4-4D8C-4029-9A5A-97A068AF9466.jpeg" at bounding box center [236, 98] width 146 height 8
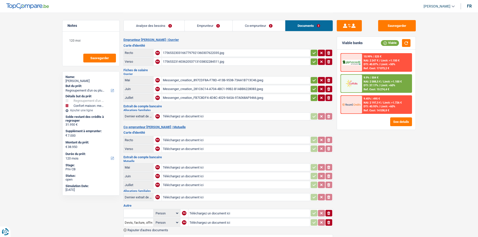
click at [372, 146] on div "Sauvegarder Viable banks Viable 10.99% | 525 € NAI: 2 247 € / Limit: >1.150 € D…" at bounding box center [376, 124] width 87 height 209
click at [150, 23] on link "Analyse des besoins" at bounding box center [154, 25] width 61 height 11
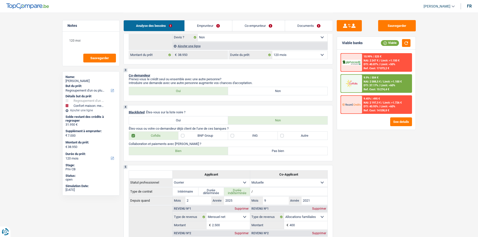
scroll to position [376, 0]
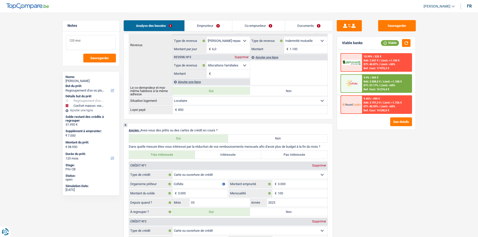
click at [80, 42] on textarea "120 moi" at bounding box center [91, 42] width 50 height 15
click at [71, 39] on textarea "120 moi" at bounding box center [91, 42] width 50 height 15
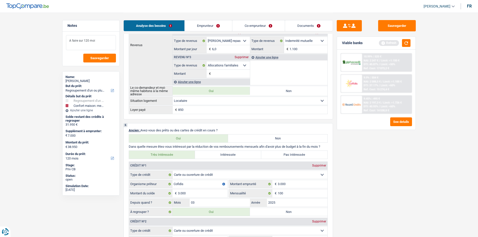
click at [106, 39] on textarea "A faire sur 120 moi" at bounding box center [91, 42] width 50 height 15
drag, startPoint x: 107, startPoint y: 39, endPoint x: 35, endPoint y: 40, distance: 72.8
click at [34, 40] on main "Notes A faire sur 120 mois Sauvegarder Name: [PERSON_NAME] But du prêt: Confort…" at bounding box center [239, 208] width 478 height 1168
type textarea "A faire sur 120 mois"
click at [94, 59] on span "Sauvegarder" at bounding box center [99, 57] width 19 height 3
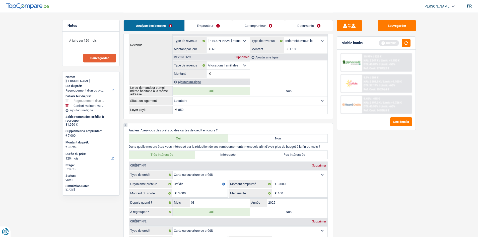
click at [398, 161] on div "Sauvegarder Viable banks Refresh 10.99% | 525 € NAI: 2 247 € / Limit: >1.150 € …" at bounding box center [376, 124] width 87 height 209
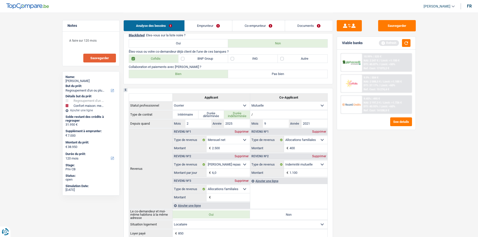
scroll to position [0, 0]
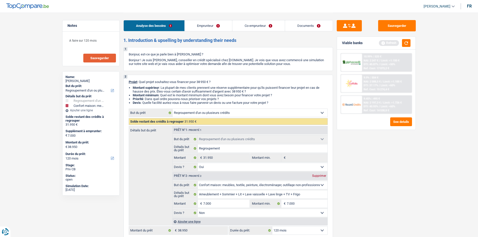
click at [208, 23] on link "Emprunteur" at bounding box center [208, 25] width 47 height 11
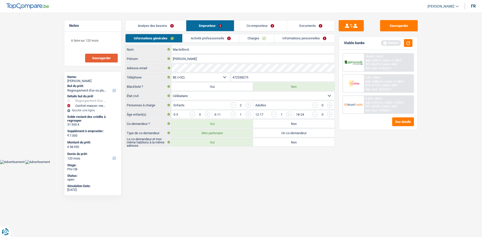
click at [211, 37] on link "Activité professionnelle" at bounding box center [210, 38] width 56 height 8
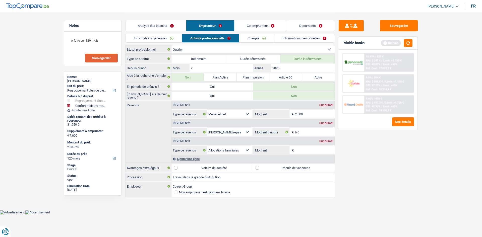
click at [325, 142] on div "Supprimer" at bounding box center [326, 141] width 17 height 3
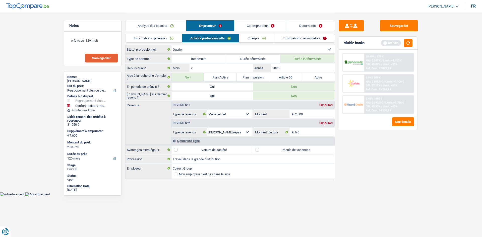
click at [337, 146] on div "Sauvegarder Viable banks Refresh 10.99% | 525 € NAI: 2 247 € / Limit: >1.150 € …" at bounding box center [378, 124] width 87 height 209
click at [253, 23] on link "Co-emprunteur" at bounding box center [260, 25] width 52 height 11
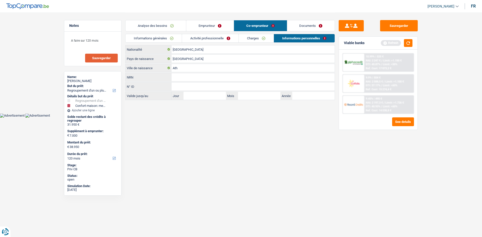
click at [224, 36] on link "Activité professionnelle" at bounding box center [210, 38] width 56 height 8
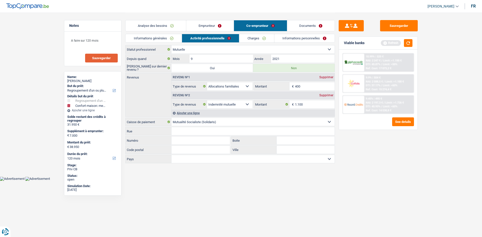
click at [412, 163] on div "Sauvegarder Viable banks Refresh 10.99% | 525 € NAI: 2 247 € / Limit: >1.150 € …" at bounding box center [378, 124] width 87 height 209
click at [410, 42] on button "button" at bounding box center [408, 43] width 9 height 8
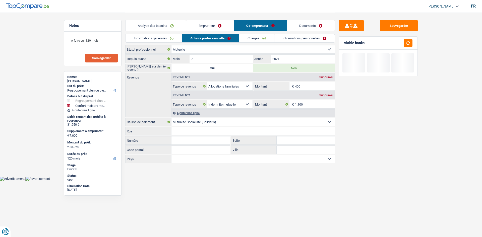
click at [264, 37] on link "Charges" at bounding box center [256, 38] width 35 height 8
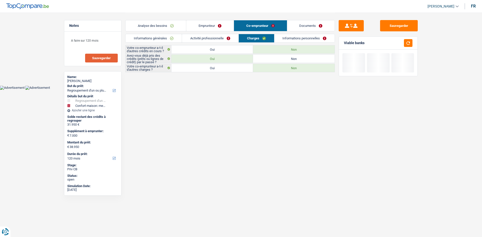
click at [297, 37] on link "Informations personnelles" at bounding box center [304, 38] width 60 height 8
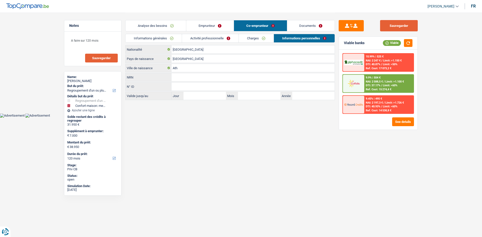
click at [405, 25] on button "Sauvegarder" at bounding box center [399, 25] width 38 height 11
click at [366, 174] on div "Sauvegarder Viable banks Viable 10.99% | 525 € NAI: 2 247 € / Limit: >1.150 € D…" at bounding box center [378, 124] width 87 height 209
click at [359, 174] on div "Sauvegarder Viable banks Viable 10.99% | 525 € NAI: 2 247 € / Limit: >1.150 € D…" at bounding box center [378, 124] width 87 height 209
click at [251, 41] on link "Charges" at bounding box center [256, 38] width 35 height 8
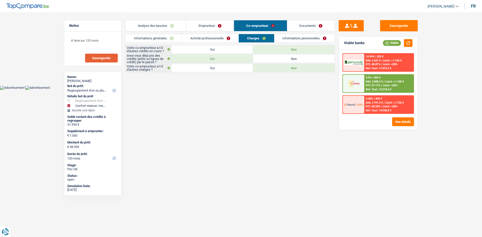
click at [312, 38] on link "Informations personnelles" at bounding box center [304, 38] width 60 height 8
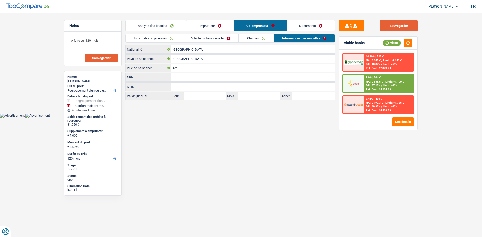
click at [417, 27] on button "Sauvegarder" at bounding box center [399, 25] width 38 height 11
click at [168, 25] on link "Analyse des besoins" at bounding box center [155, 25] width 60 height 11
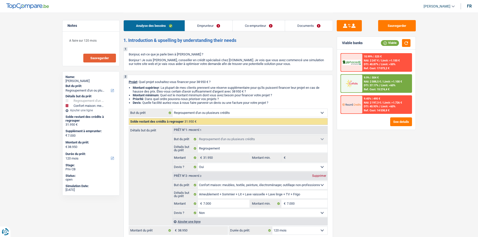
click at [396, 151] on div "Sauvegarder Viable banks Viable 10.99% | 525 € NAI: 2 247 € / Limit: >1.150 € D…" at bounding box center [376, 124] width 87 height 209
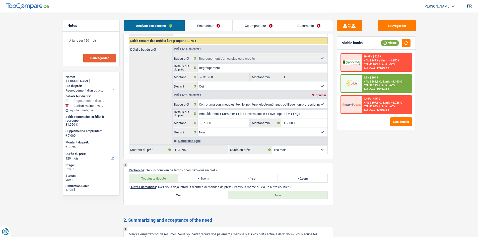
scroll to position [910, 0]
